Goal: Task Accomplishment & Management: Use online tool/utility

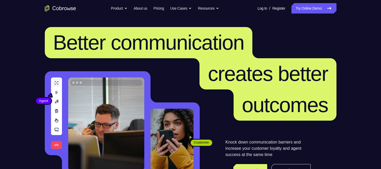
scroll to position [148, 0]
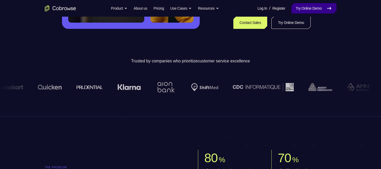
click at [304, 11] on link "Try Online Demo" at bounding box center [313, 8] width 45 height 10
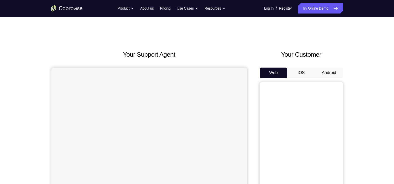
click at [324, 77] on button "Android" at bounding box center [329, 73] width 28 height 10
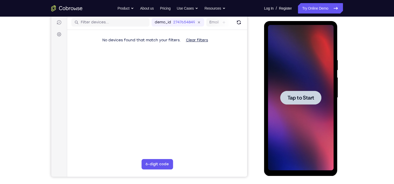
scroll to position [71, 0]
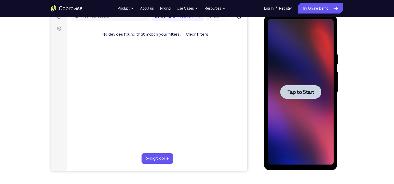
click at [310, 88] on div at bounding box center [300, 92] width 41 height 14
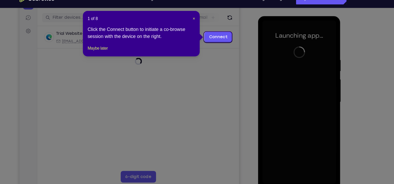
scroll to position [62, 0]
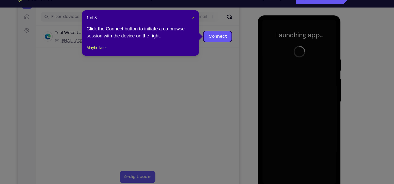
click at [206, 26] on span "×" at bounding box center [207, 26] width 2 height 4
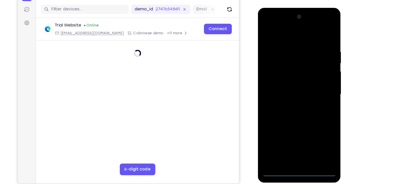
click at [294, 154] on div at bounding box center [295, 85] width 66 height 146
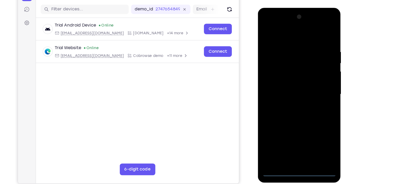
click at [318, 135] on div at bounding box center [295, 85] width 66 height 146
click at [285, 35] on div at bounding box center [295, 85] width 66 height 146
click at [318, 83] on div at bounding box center [295, 85] width 66 height 146
click at [289, 93] on div at bounding box center [295, 85] width 66 height 146
click at [291, 82] on div at bounding box center [295, 85] width 66 height 146
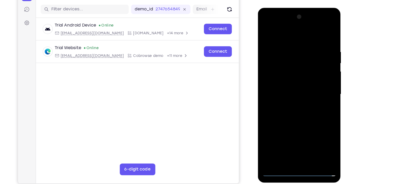
click at [288, 77] on div at bounding box center [295, 85] width 66 height 146
click at [287, 85] on div at bounding box center [295, 85] width 66 height 146
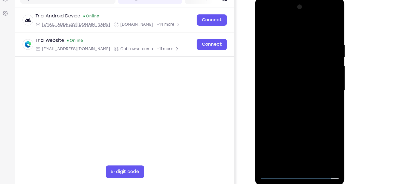
click at [293, 99] on div at bounding box center [292, 74] width 66 height 146
drag, startPoint x: 284, startPoint y: 24, endPoint x: 292, endPoint y: -22, distance: 47.0
click at [292, 0] on html "Online web based iOS Simulators and Android Emulators. Run iPhone, iPad, Mobile…" at bounding box center [292, 75] width 74 height 156
click at [282, 33] on div at bounding box center [292, 74] width 66 height 146
click at [272, 23] on div at bounding box center [292, 74] width 66 height 146
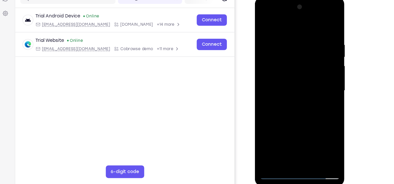
click at [265, 65] on div at bounding box center [292, 74] width 66 height 146
click at [321, 7] on div at bounding box center [292, 74] width 66 height 146
click at [317, 79] on div at bounding box center [292, 74] width 66 height 146
click at [263, 22] on div at bounding box center [292, 74] width 66 height 146
click at [294, 36] on div at bounding box center [292, 74] width 66 height 146
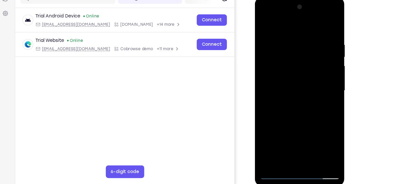
click at [294, 39] on div at bounding box center [292, 74] width 66 height 146
click at [293, 42] on div at bounding box center [292, 74] width 66 height 146
click at [291, 135] on div at bounding box center [292, 74] width 66 height 146
click at [264, 22] on div at bounding box center [292, 74] width 66 height 146
drag, startPoint x: 305, startPoint y: 65, endPoint x: 245, endPoint y: 77, distance: 61.5
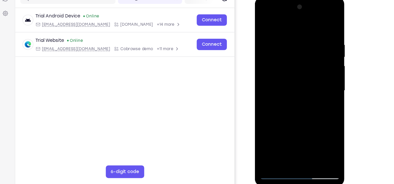
click at [255, 77] on html "Online web based iOS Simulators and Android Emulators. Run iPhone, iPad, Mobile…" at bounding box center [292, 75] width 74 height 156
drag, startPoint x: 313, startPoint y: 72, endPoint x: 268, endPoint y: 81, distance: 46.1
click at [268, 81] on div at bounding box center [292, 74] width 66 height 146
drag, startPoint x: 313, startPoint y: 67, endPoint x: 230, endPoint y: 72, distance: 82.4
click at [255, 72] on html "Online web based iOS Simulators and Android Emulators. Run iPhone, iPad, Mobile…" at bounding box center [292, 75] width 74 height 156
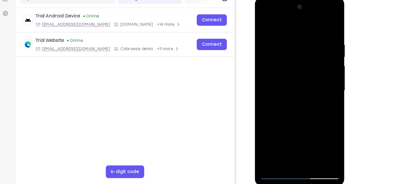
drag, startPoint x: 311, startPoint y: 64, endPoint x: 231, endPoint y: 68, distance: 80.1
click at [255, 68] on html "Online web based iOS Simulators and Android Emulators. Run iPhone, iPad, Mobile…" at bounding box center [292, 75] width 74 height 156
drag, startPoint x: 312, startPoint y: 65, endPoint x: 223, endPoint y: 72, distance: 89.1
click at [255, 72] on html "Online web based iOS Simulators and Android Emulators. Run iPhone, iPad, Mobile…" at bounding box center [292, 75] width 74 height 156
drag, startPoint x: 314, startPoint y: 70, endPoint x: 237, endPoint y: 80, distance: 77.0
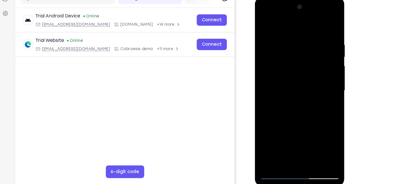
click at [255, 80] on html "Online web based iOS Simulators and Android Emulators. Run iPhone, iPad, Mobile…" at bounding box center [292, 75] width 74 height 156
drag, startPoint x: 315, startPoint y: 69, endPoint x: 256, endPoint y: 77, distance: 59.8
click at [256, 77] on div at bounding box center [292, 74] width 74 height 155
drag, startPoint x: 312, startPoint y: 65, endPoint x: 248, endPoint y: 77, distance: 65.0
click at [255, 77] on html "Online web based iOS Simulators and Android Emulators. Run iPhone, iPad, Mobile…" at bounding box center [292, 75] width 74 height 156
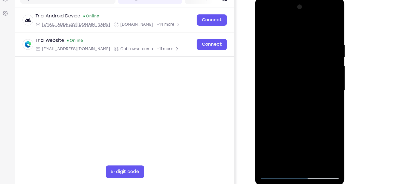
drag, startPoint x: 308, startPoint y: 65, endPoint x: 241, endPoint y: 72, distance: 67.6
click at [255, 72] on html "Online web based iOS Simulators and Android Emulators. Run iPhone, iPad, Mobile…" at bounding box center [292, 75] width 74 height 156
drag, startPoint x: 319, startPoint y: 62, endPoint x: 210, endPoint y: 83, distance: 110.5
click at [255, 83] on html "Online web based iOS Simulators and Android Emulators. Run iPhone, iPad, Mobile…" at bounding box center [292, 75] width 74 height 156
drag, startPoint x: 308, startPoint y: 70, endPoint x: 222, endPoint y: 84, distance: 87.8
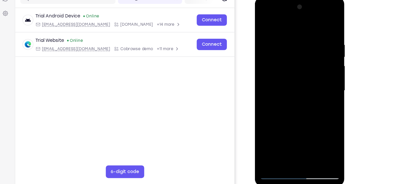
click at [255, 84] on html "Online web based iOS Simulators and Android Emulators. Run iPhone, iPad, Mobile…" at bounding box center [292, 75] width 74 height 156
drag, startPoint x: 317, startPoint y: 66, endPoint x: 237, endPoint y: 93, distance: 85.1
click at [255, 93] on html "Online web based iOS Simulators and Android Emulators. Run iPhone, iPad, Mobile…" at bounding box center [292, 75] width 74 height 156
drag, startPoint x: 316, startPoint y: 71, endPoint x: 510, endPoint y: 107, distance: 198.1
click at [255, 83] on html "Online web based iOS Simulators and Android Emulators. Run iPhone, iPad, Mobile…" at bounding box center [292, 75] width 74 height 156
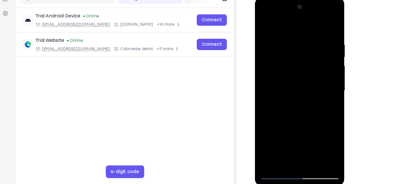
drag, startPoint x: 319, startPoint y: 71, endPoint x: 227, endPoint y: 78, distance: 92.0
click at [255, 78] on html "Online web based iOS Simulators and Android Emulators. Run iPhone, iPad, Mobile…" at bounding box center [292, 75] width 74 height 156
drag, startPoint x: 314, startPoint y: 60, endPoint x: 257, endPoint y: 70, distance: 57.3
click at [257, 70] on div at bounding box center [292, 74] width 74 height 155
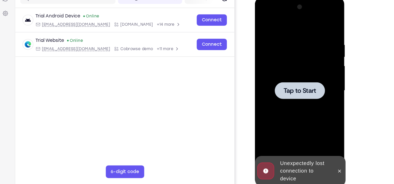
scroll to position [62, 0]
